Goal: Task Accomplishment & Management: Complete application form

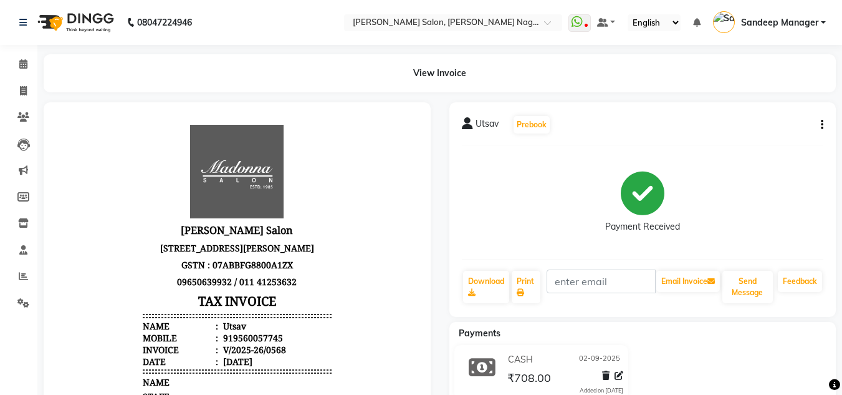
click at [84, 22] on img at bounding box center [74, 22] width 85 height 35
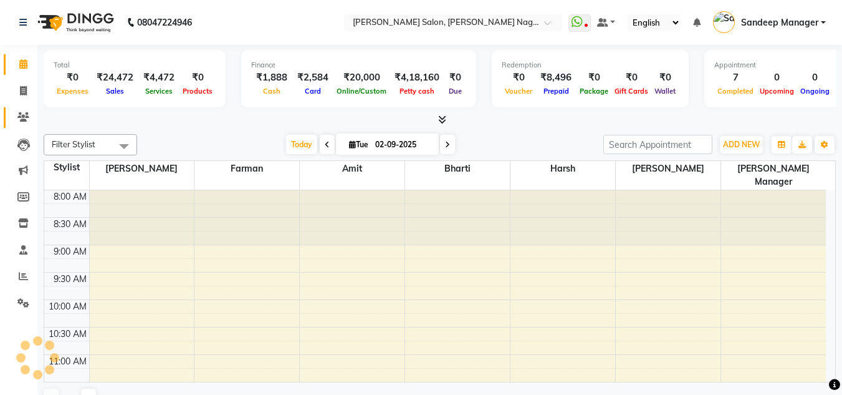
scroll to position [385, 0]
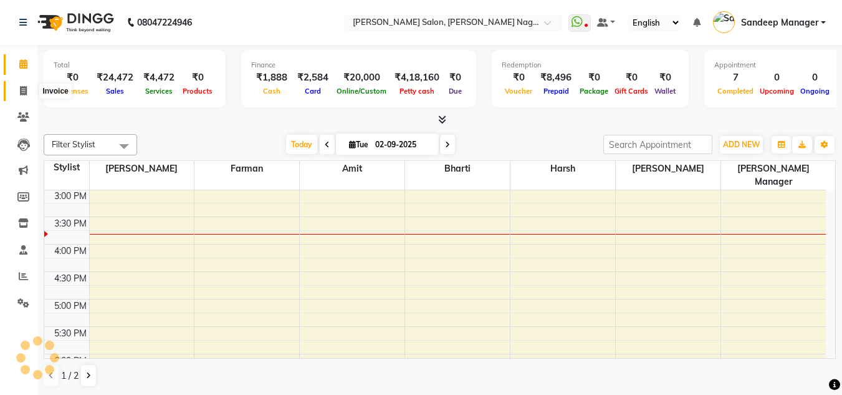
click at [22, 90] on icon at bounding box center [23, 90] width 7 height 9
select select "service"
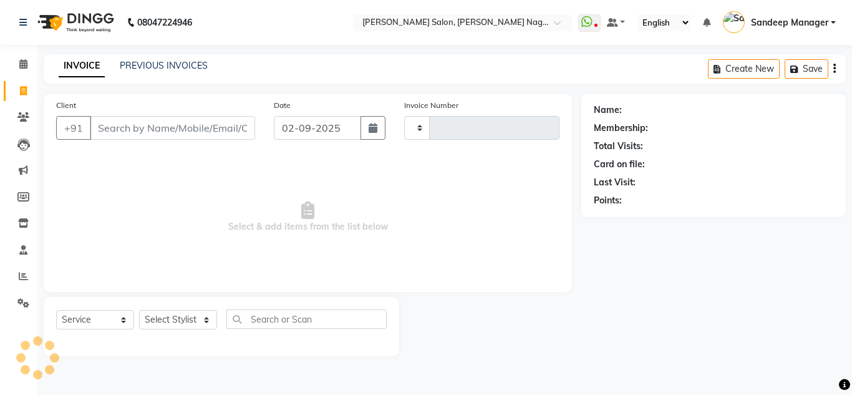
type input "0569"
select select "8641"
click at [161, 64] on link "PREVIOUS INVOICES" at bounding box center [164, 65] width 88 height 11
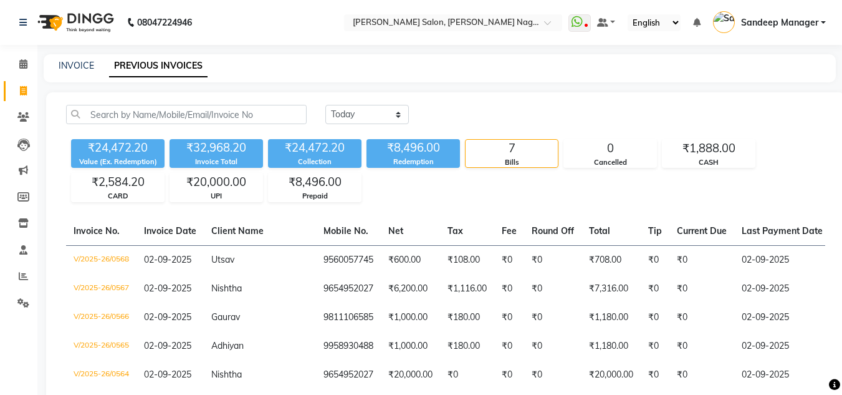
click at [91, 22] on img at bounding box center [74, 22] width 85 height 35
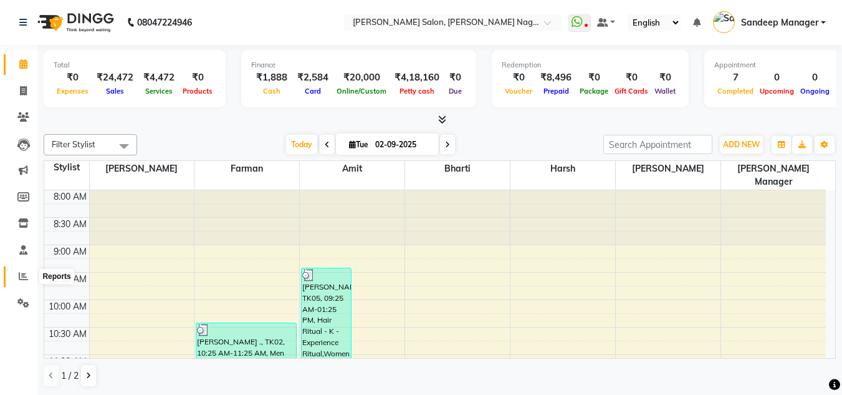
click at [26, 282] on span at bounding box center [23, 276] width 22 height 14
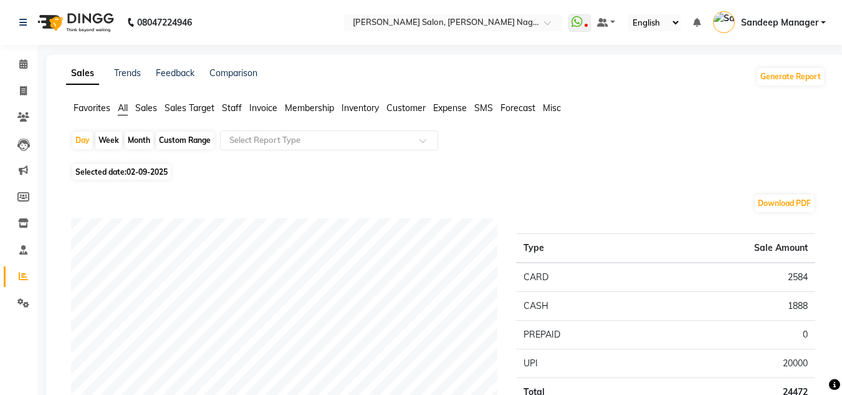
click at [231, 108] on span "Staff" at bounding box center [232, 107] width 20 height 11
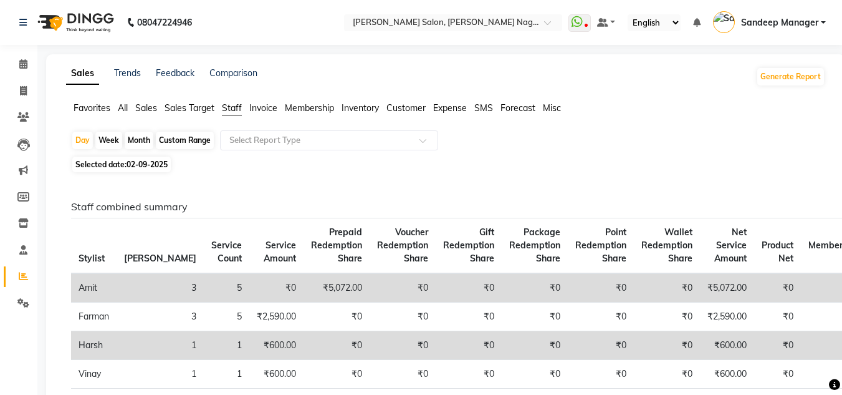
click at [92, 19] on img at bounding box center [74, 22] width 85 height 35
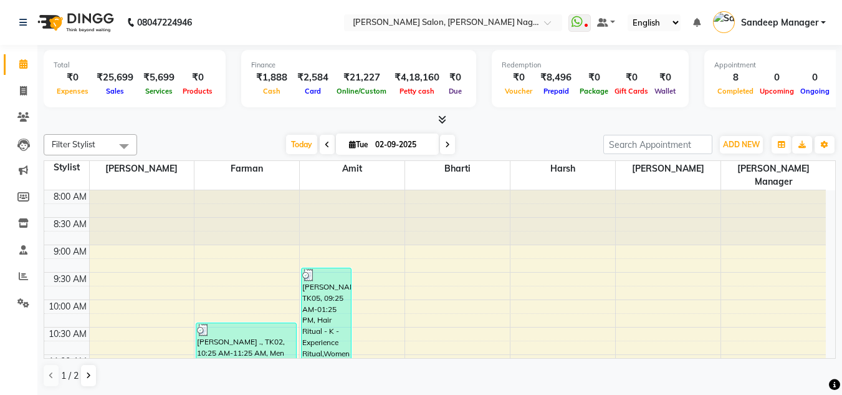
click at [83, 15] on img at bounding box center [74, 22] width 85 height 35
click at [28, 88] on span at bounding box center [23, 91] width 22 height 14
select select "service"
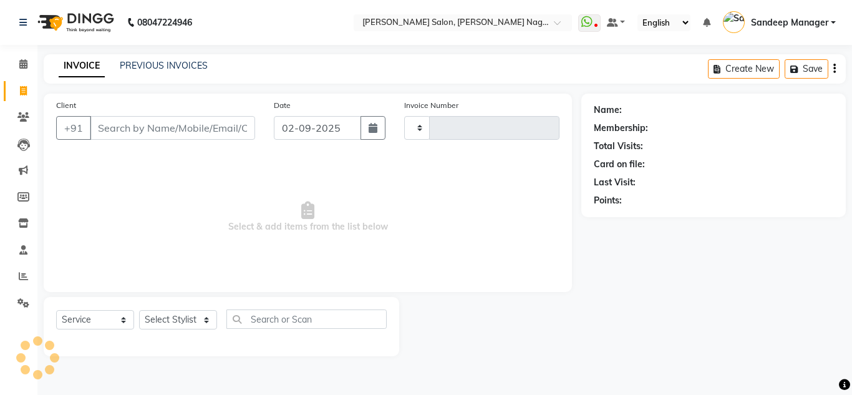
type input "0570"
select select "8641"
click at [150, 64] on link "PREVIOUS INVOICES" at bounding box center [164, 65] width 88 height 11
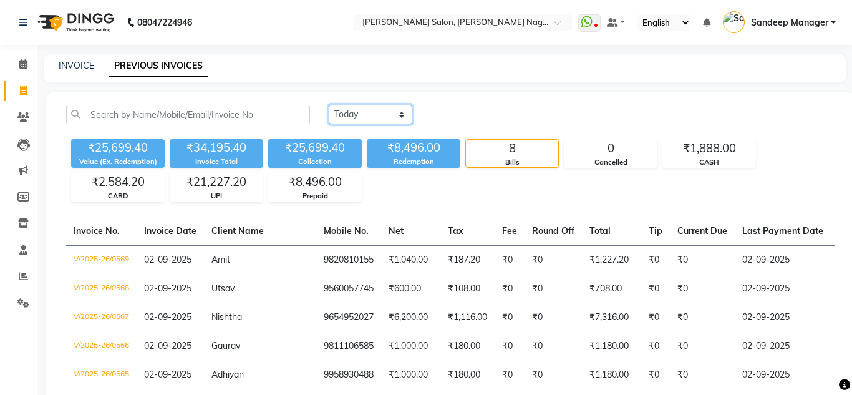
click at [395, 112] on select "Today Yesterday Custom Range" at bounding box center [371, 114] width 84 height 19
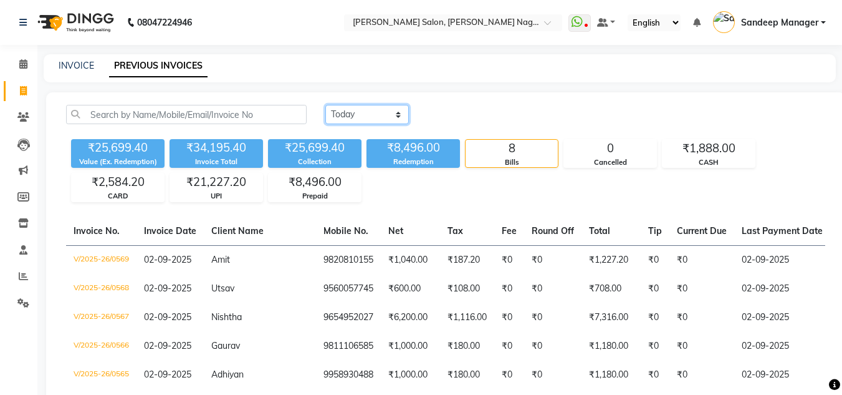
select select "yesterday"
click at [325, 105] on select "Today Yesterday Custom Range" at bounding box center [367, 114] width 84 height 19
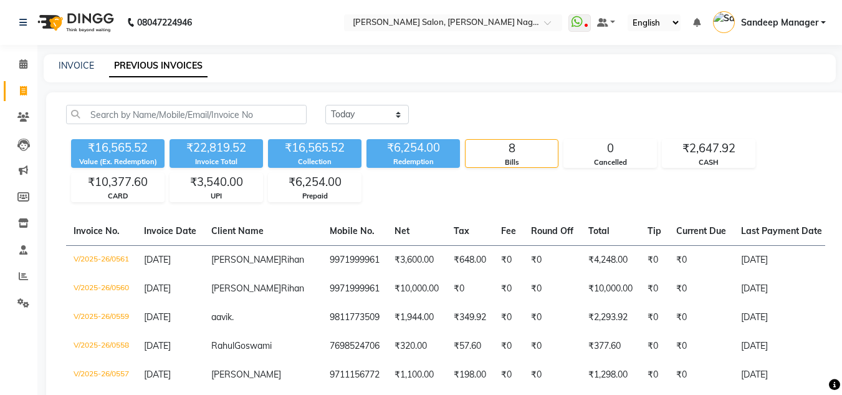
click at [87, 11] on img at bounding box center [74, 22] width 85 height 35
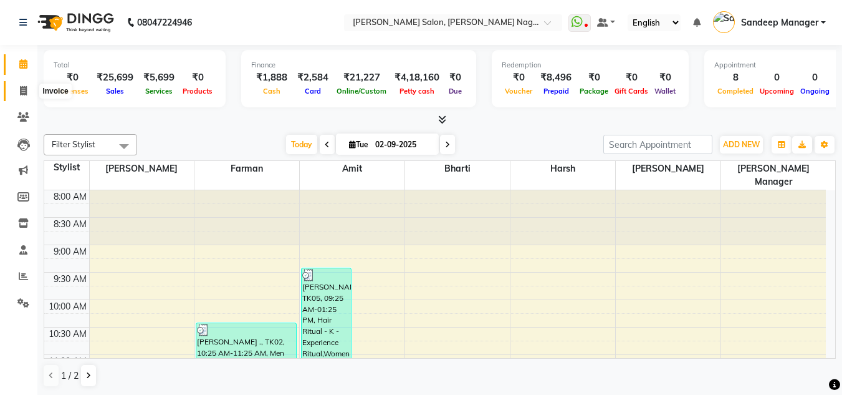
click at [19, 88] on span at bounding box center [23, 91] width 22 height 14
select select "service"
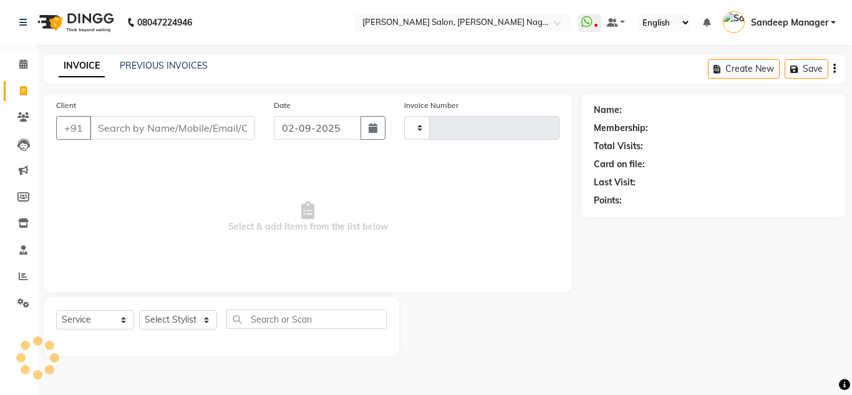
type input "0570"
select select "8641"
click at [182, 68] on link "PREVIOUS INVOICES" at bounding box center [164, 65] width 88 height 11
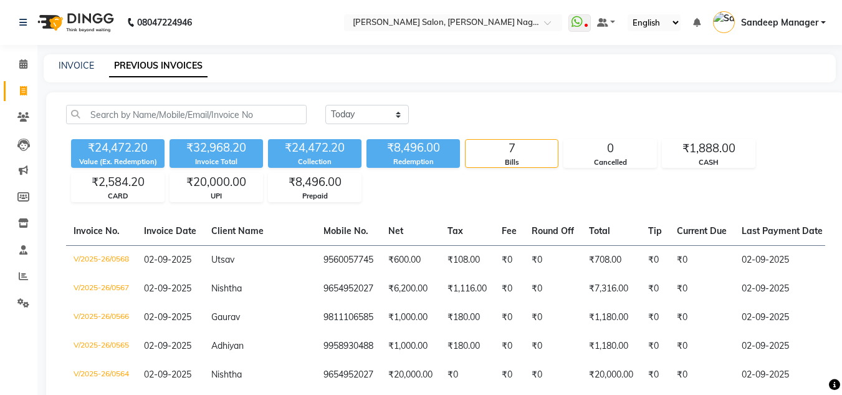
click at [414, 163] on div "Redemption" at bounding box center [414, 161] width 94 height 11
click at [325, 191] on div "Prepaid" at bounding box center [315, 196] width 92 height 11
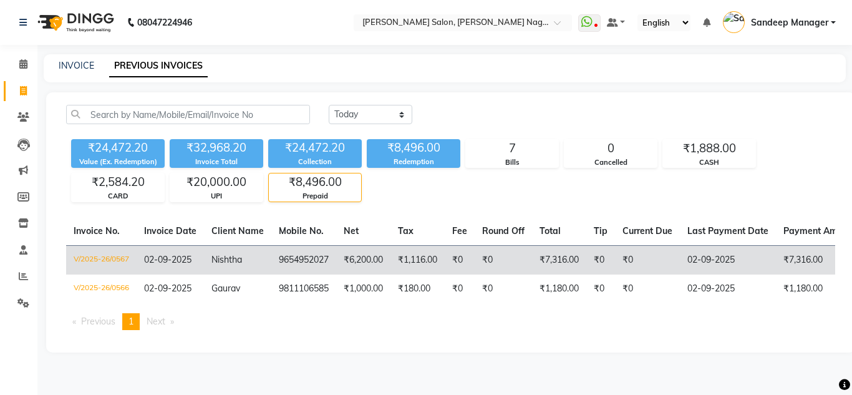
click at [529, 266] on td "₹0" at bounding box center [502, 259] width 57 height 29
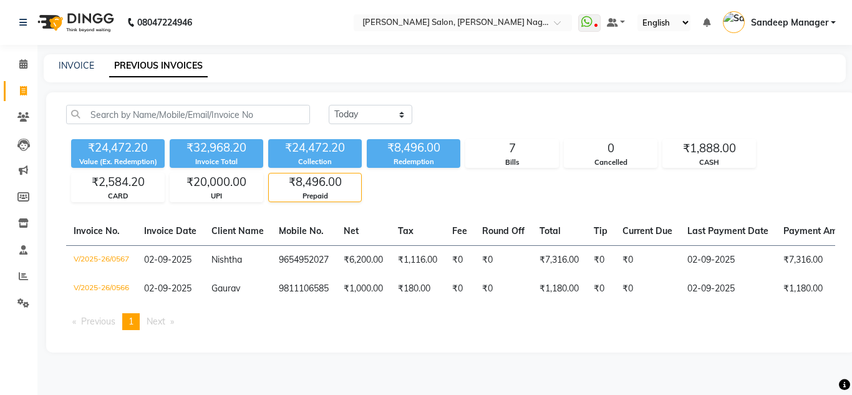
click at [81, 11] on img at bounding box center [74, 22] width 85 height 35
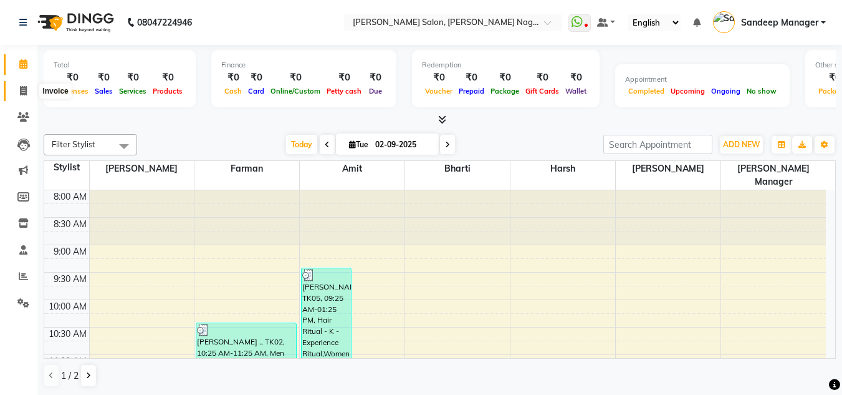
click at [28, 91] on span at bounding box center [23, 91] width 22 height 14
select select "service"
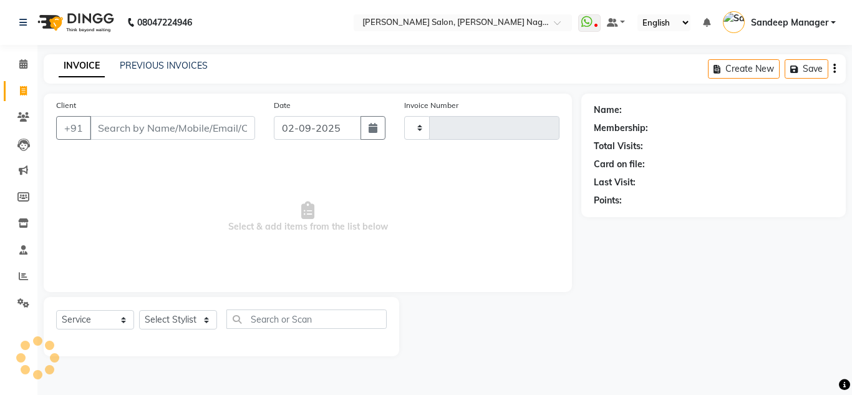
type input "0569"
select select "8641"
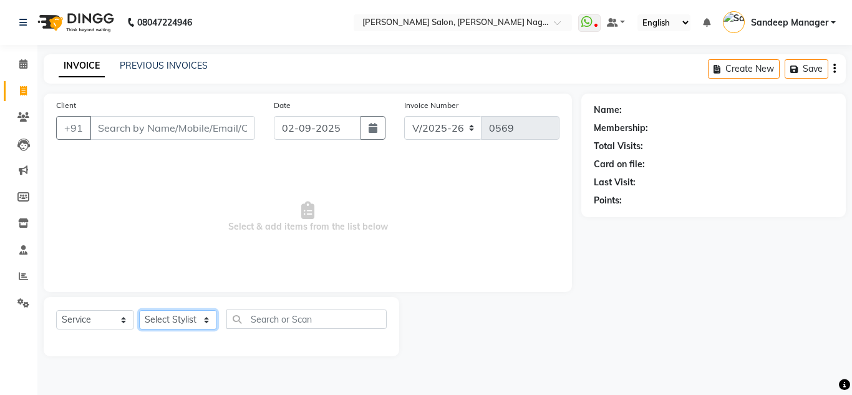
click at [160, 320] on select "Select Stylist [PERSON_NAME] [PERSON_NAME] [PERSON_NAME] Manager [PERSON_NAME] …" at bounding box center [178, 319] width 78 height 19
select select "86633"
click at [139, 310] on select "Select Stylist [PERSON_NAME] [PERSON_NAME] [PERSON_NAME] Manager [PERSON_NAME] …" at bounding box center [178, 319] width 78 height 19
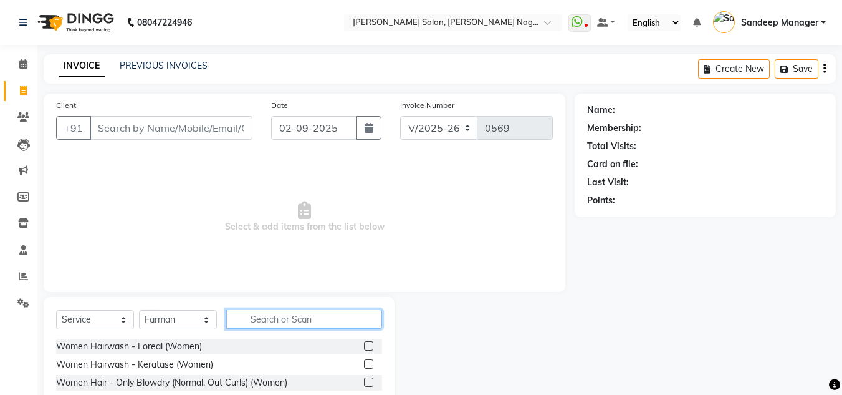
click at [266, 319] on input "text" at bounding box center [304, 318] width 156 height 19
type input "cut"
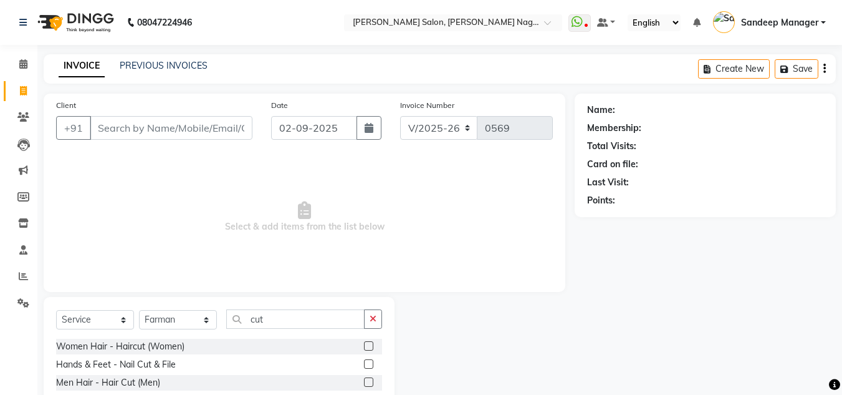
click at [367, 384] on label at bounding box center [368, 381] width 9 height 9
click at [367, 384] on input "checkbox" at bounding box center [368, 382] width 8 height 8
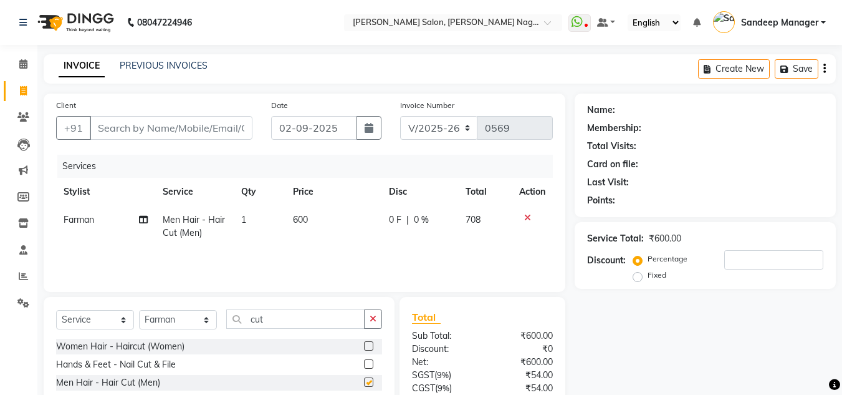
checkbox input "false"
click at [298, 322] on input "cut" at bounding box center [295, 318] width 138 height 19
type input "c"
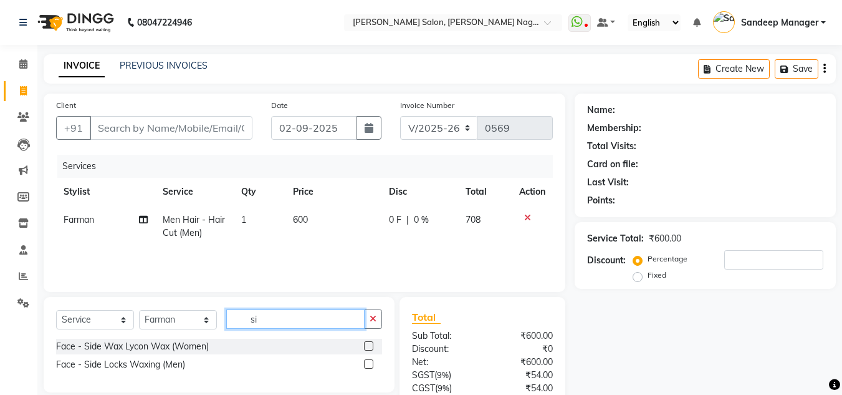
type input "s"
type input "color"
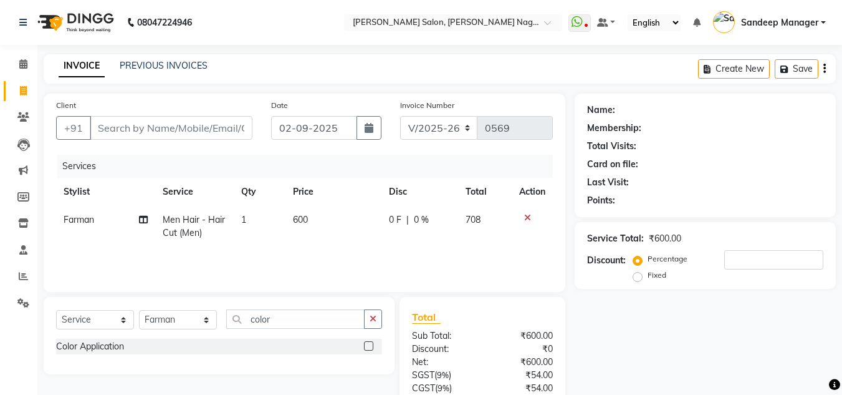
click at [370, 347] on label at bounding box center [368, 345] width 9 height 9
click at [370, 347] on input "checkbox" at bounding box center [368, 346] width 8 height 8
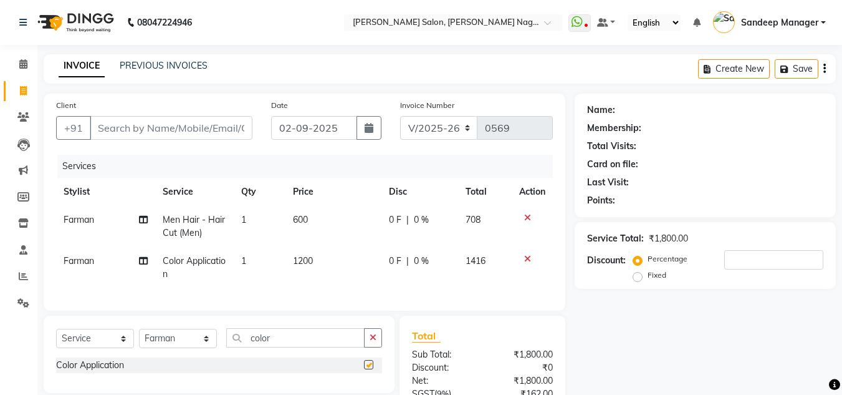
checkbox input "false"
click at [306, 261] on span "1200" at bounding box center [303, 260] width 20 height 11
select select "86633"
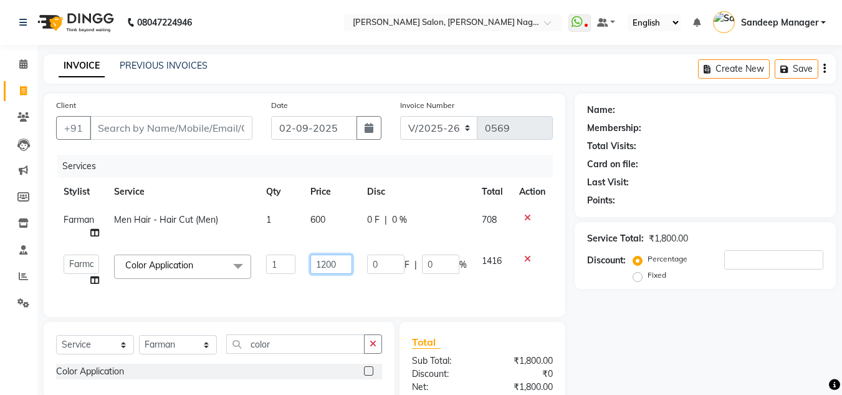
click at [327, 263] on input "1200" at bounding box center [331, 263] width 42 height 19
type input "700"
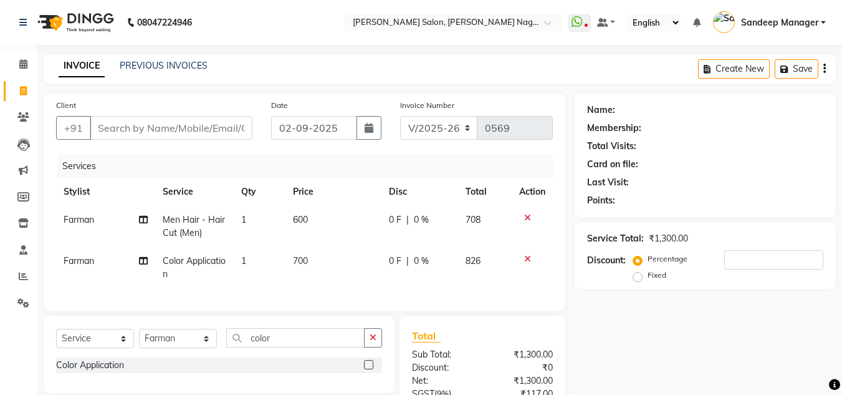
click at [332, 284] on td "700" at bounding box center [334, 267] width 96 height 41
select select "86633"
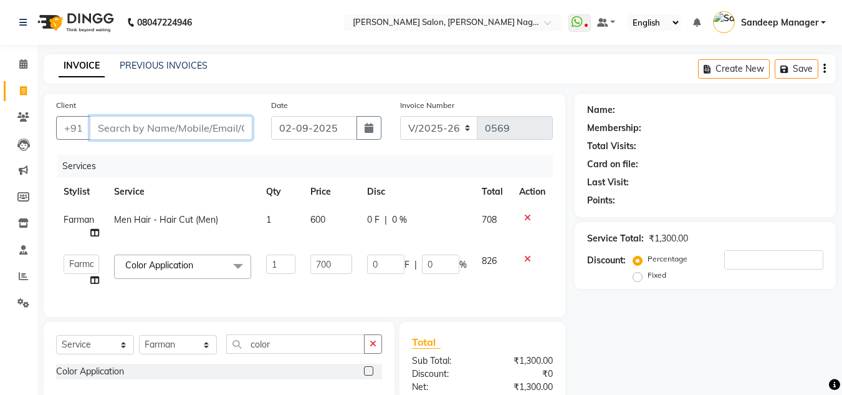
click at [189, 133] on input "Client" at bounding box center [171, 128] width 163 height 24
type input "9"
type input "0"
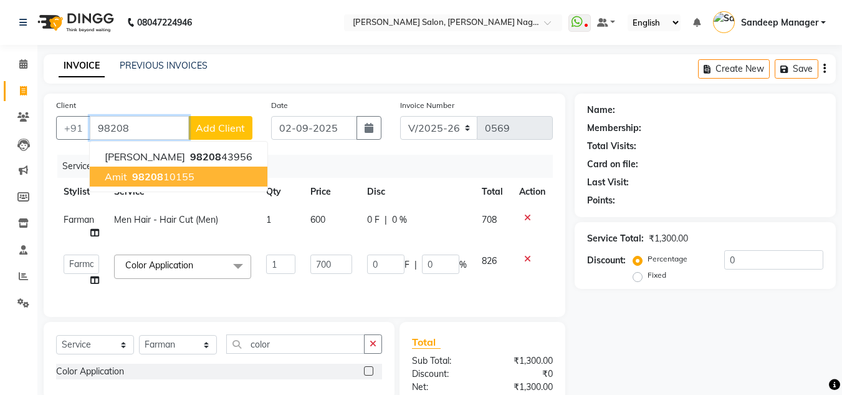
click at [163, 179] on ngb-highlight "98208 10155" at bounding box center [162, 176] width 65 height 12
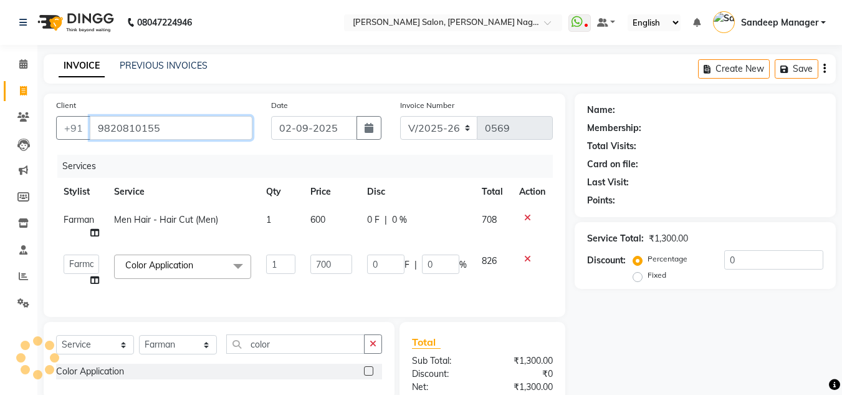
type input "9820810155"
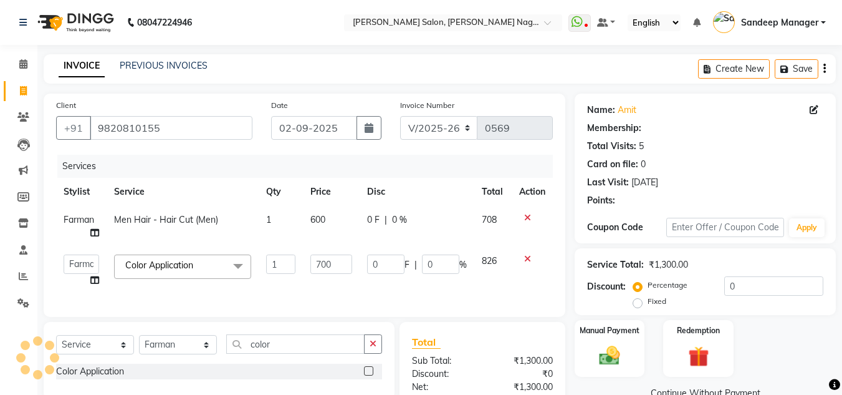
type input "140"
type input "20"
select select "1: Object"
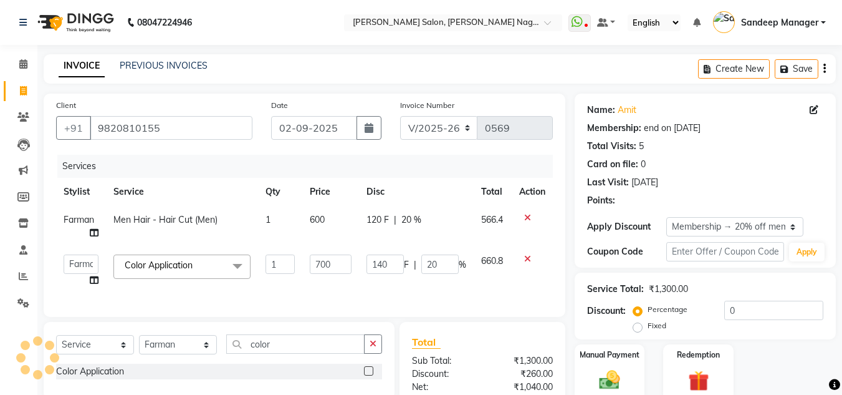
type input "20"
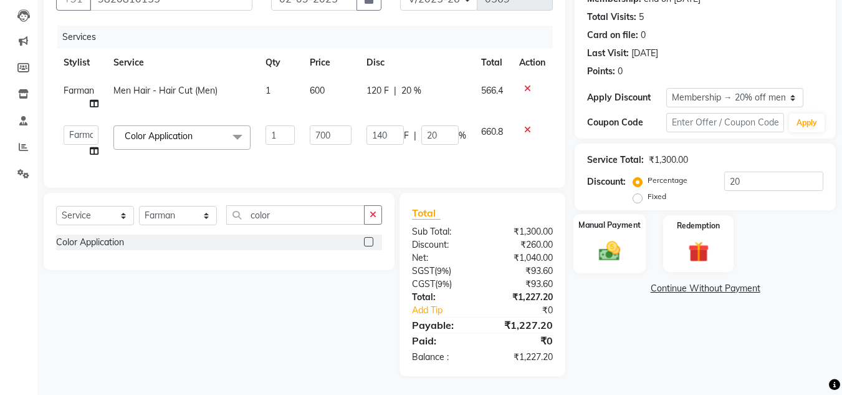
click at [625, 249] on img at bounding box center [609, 250] width 35 height 25
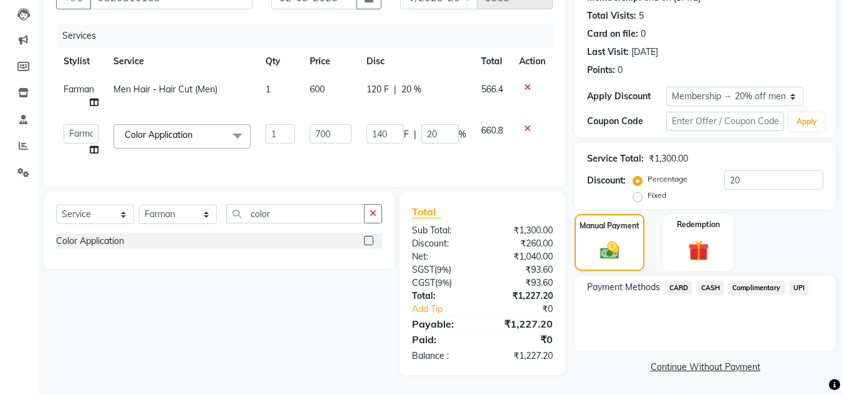
click at [800, 281] on span "UPI" at bounding box center [799, 288] width 19 height 14
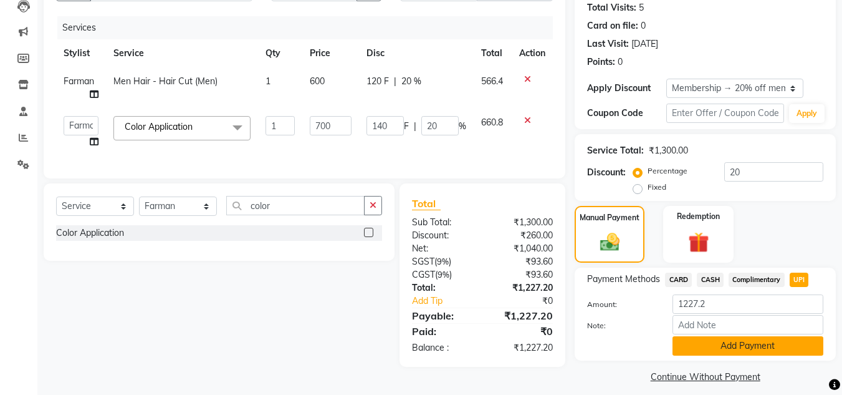
click at [756, 345] on button "Add Payment" at bounding box center [748, 345] width 151 height 19
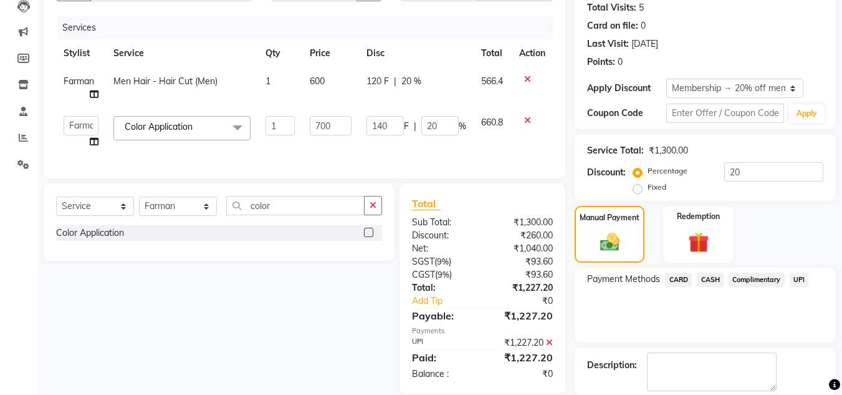
scroll to position [201, 0]
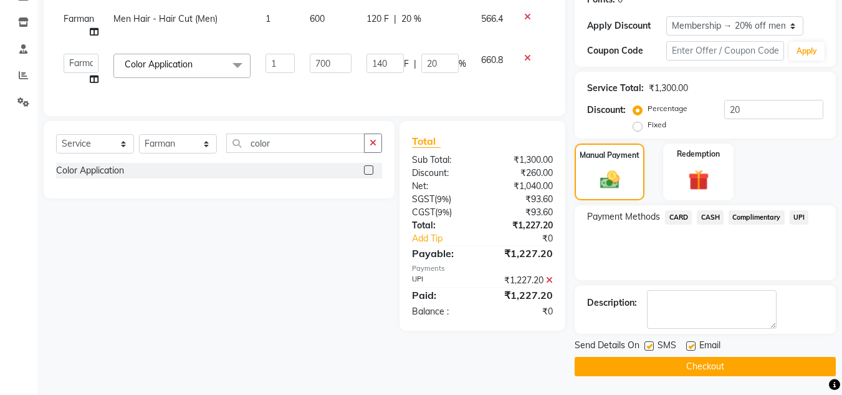
click at [699, 363] on button "Checkout" at bounding box center [705, 366] width 261 height 19
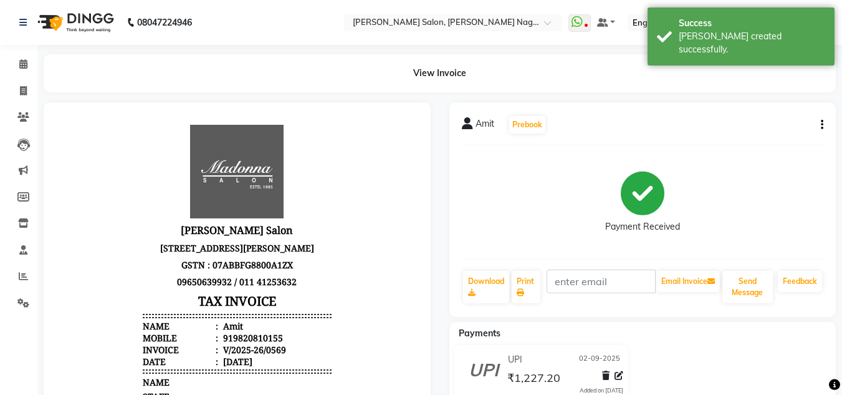
click at [80, 16] on img at bounding box center [74, 22] width 85 height 35
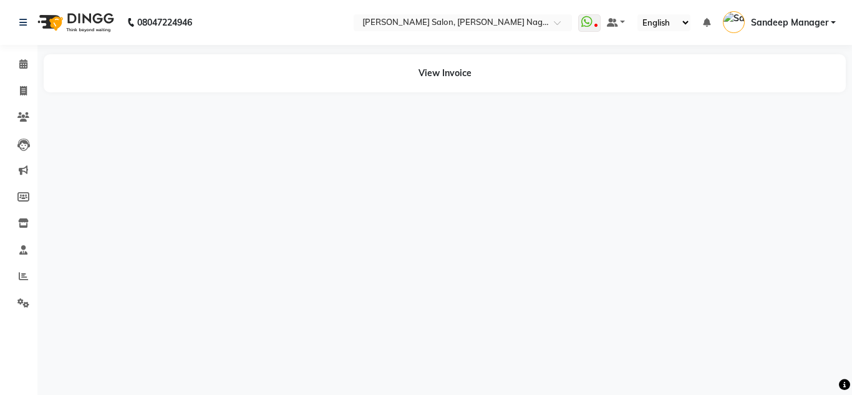
select select "en"
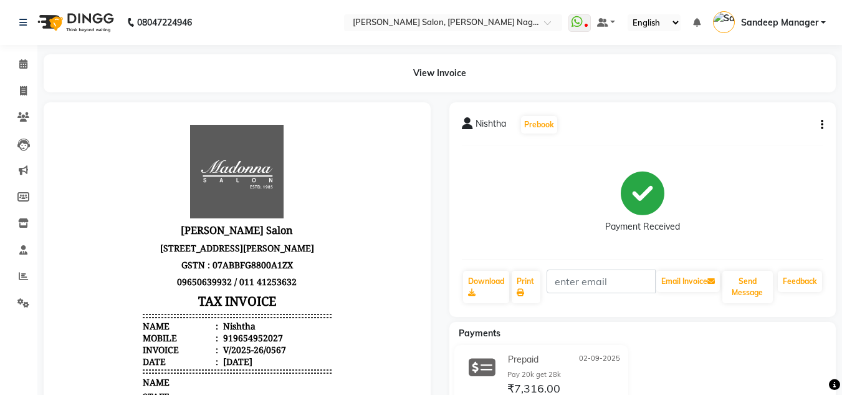
click at [86, 14] on img at bounding box center [74, 22] width 85 height 35
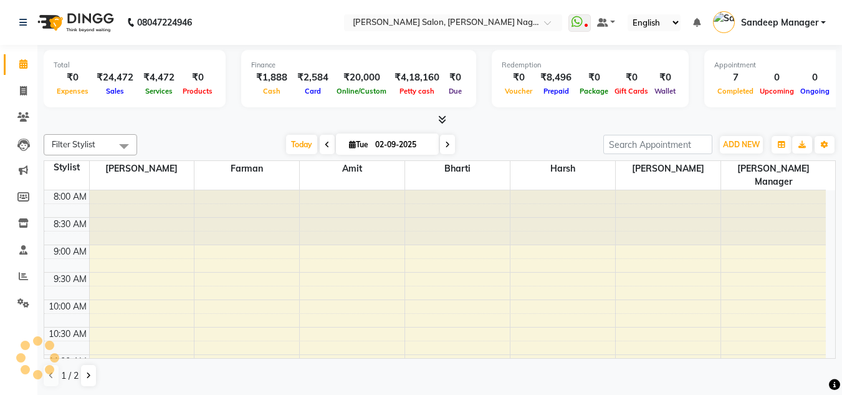
scroll to position [385, 0]
